Goal: Information Seeking & Learning: Find specific page/section

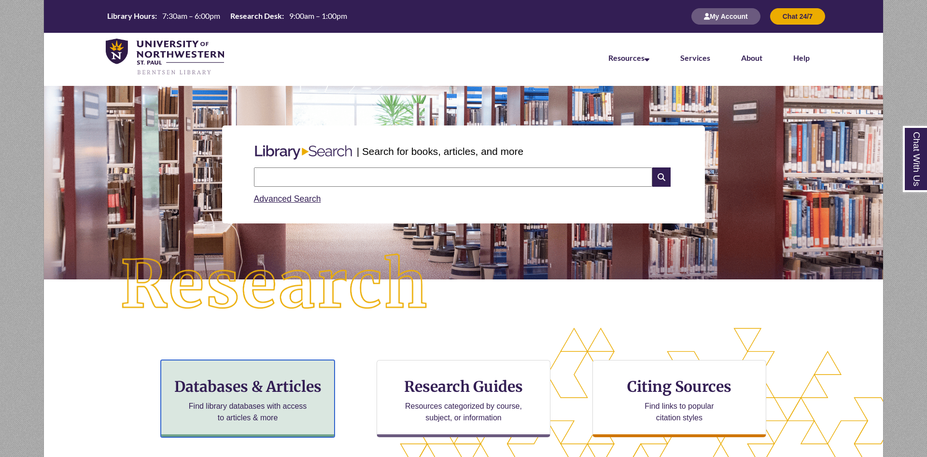
click at [291, 379] on h3 "Databases & Articles" at bounding box center [247, 387] width 157 height 18
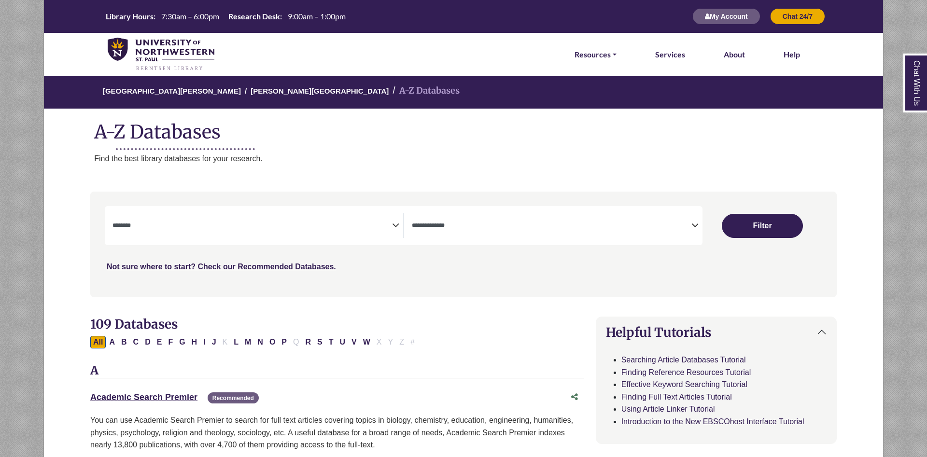
select select "Database Subject Filter"
select select "Database Types Filter"
click at [364, 341] on button "W" at bounding box center [366, 342] width 13 height 13
select select "Database Subject Filter"
select select "Database Types Filter"
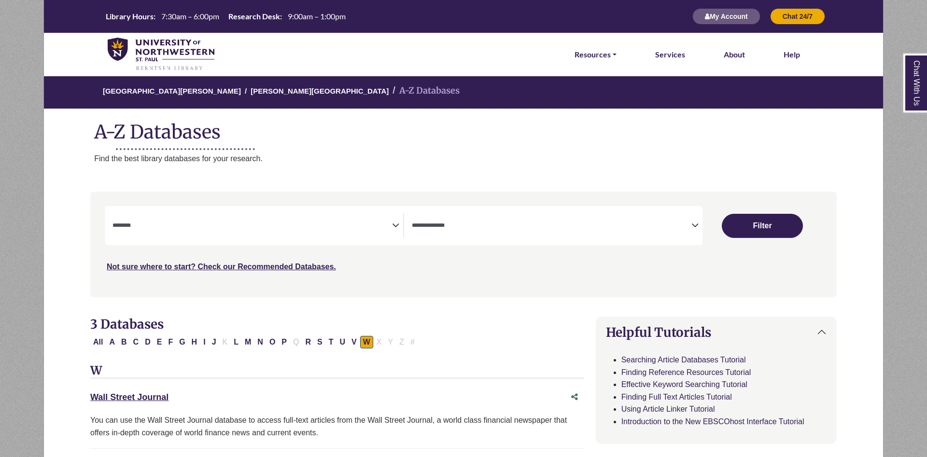
click at [140, 404] on div "Wall Street Journal This link opens in a new window" at bounding box center [327, 398] width 475 height 14
click at [142, 400] on link "Wall Street Journal This link opens in a new window" at bounding box center [129, 398] width 78 height 10
